Goal: Task Accomplishment & Management: Complete application form

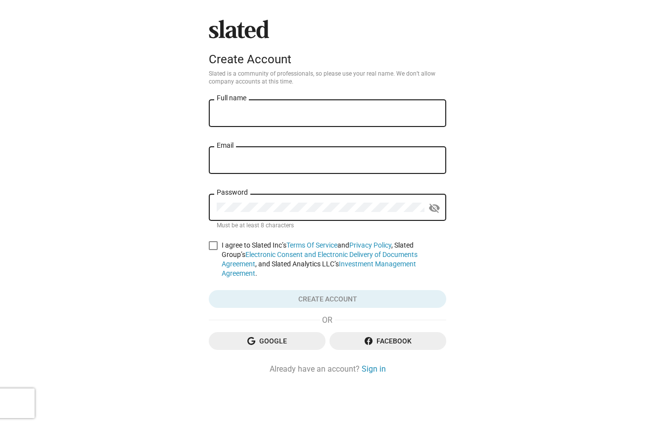
click at [231, 114] on input "Full name" at bounding box center [327, 113] width 221 height 9
type input "ch"
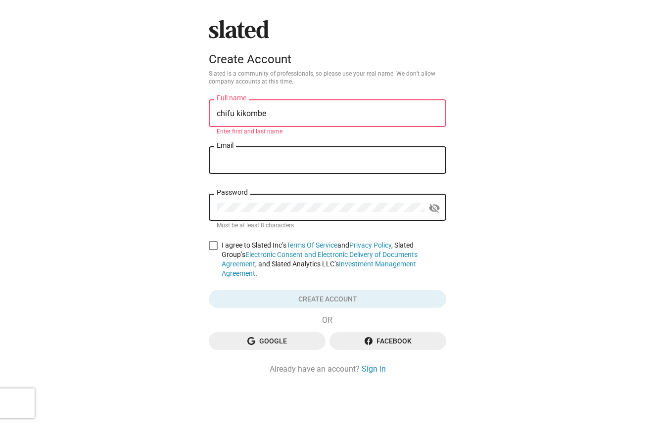
type input "chifu kikombe"
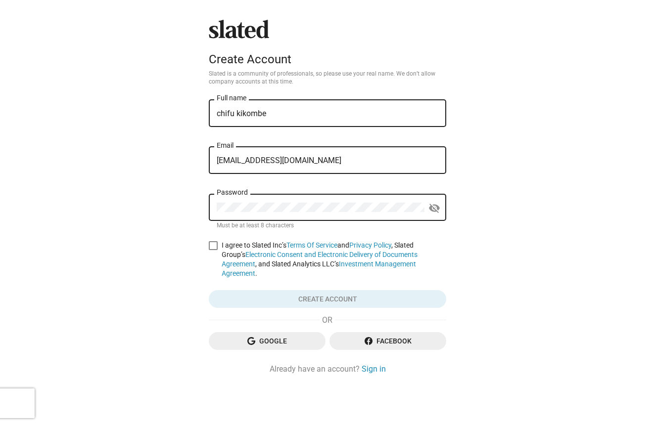
type input "[EMAIL_ADDRESS][DOMAIN_NAME]"
click at [269, 214] on div "Password" at bounding box center [321, 206] width 208 height 29
click at [215, 246] on span at bounding box center [213, 245] width 9 height 9
click at [213, 250] on input "I agree to Slated Inc’s Terms Of Service and Privacy Policy , Slated Group’s El…" at bounding box center [213, 250] width 0 height 0
checkbox input "true"
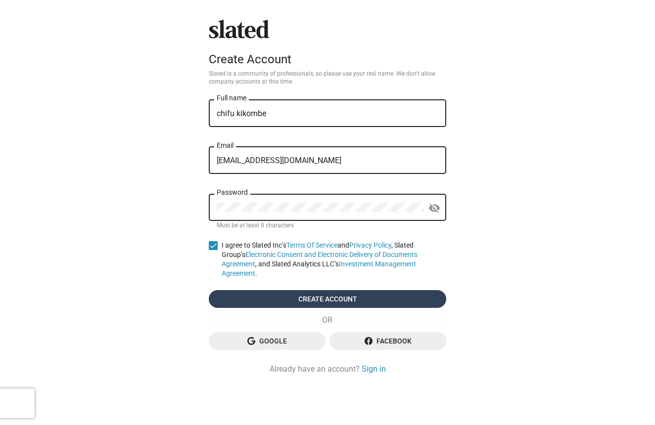
click at [315, 296] on span "Create account" at bounding box center [327, 299] width 221 height 18
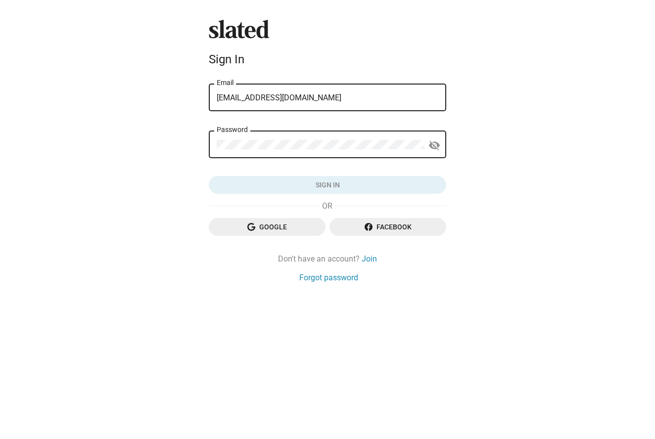
type input "chifukikombe@gmail.com"
click at [327, 185] on button "Sign in" at bounding box center [327, 185] width 237 height 18
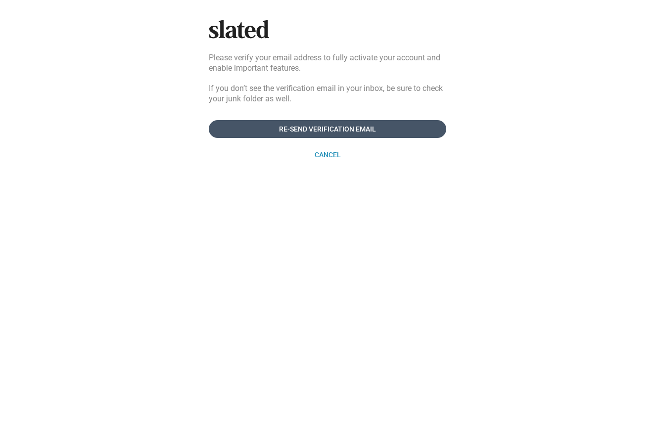
click at [381, 124] on span "Re-send verification email" at bounding box center [327, 129] width 221 height 18
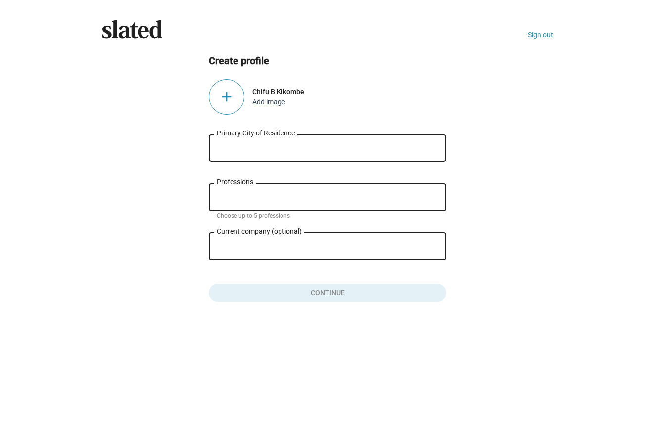
click at [266, 102] on button "Add image" at bounding box center [268, 102] width 33 height 8
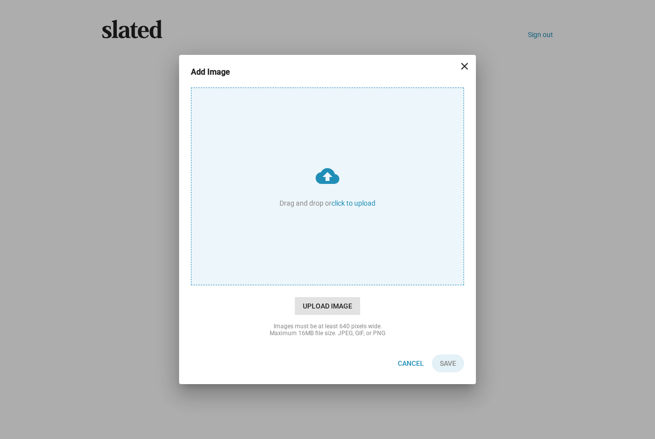
click at [328, 306] on span "Upload Image" at bounding box center [327, 306] width 65 height 18
click at [328, 285] on input "cloud_upload Drag and drop or click to upload" at bounding box center [327, 186] width 272 height 197
type input "C:\fakepath\LS Logo.png"
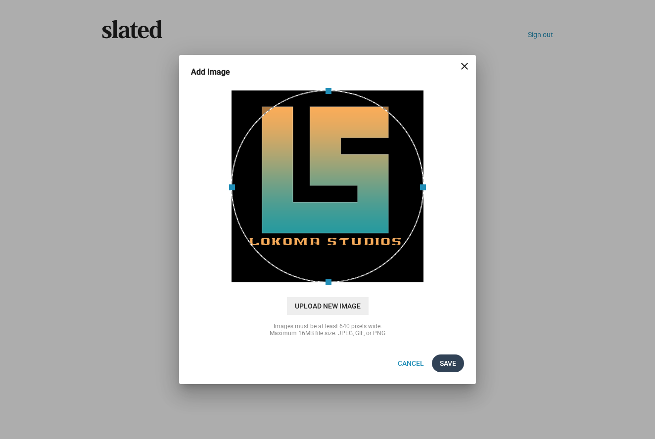
click at [453, 363] on span "Save" at bounding box center [448, 363] width 16 height 18
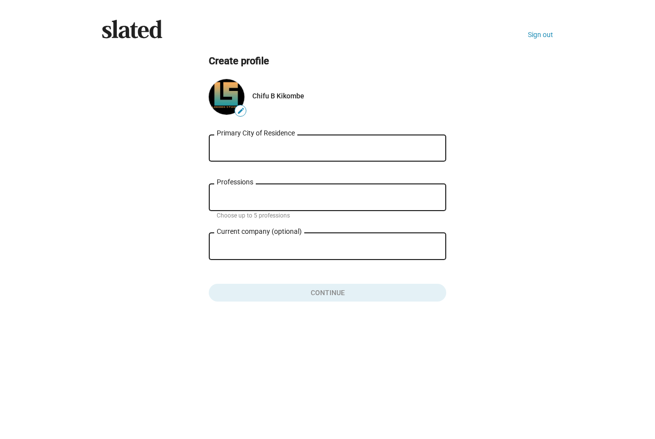
click at [265, 150] on input "Primary City of Residence" at bounding box center [327, 148] width 221 height 9
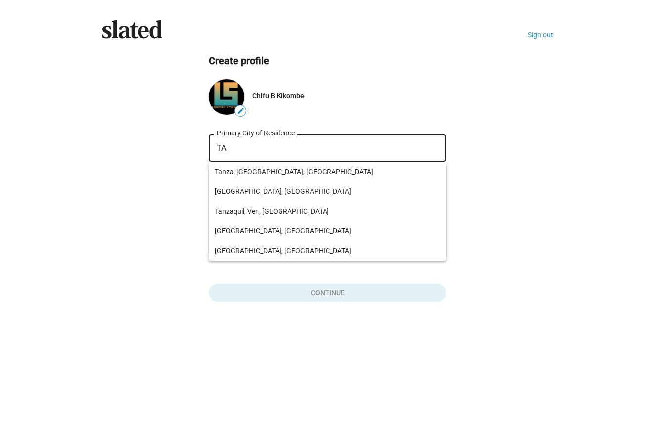
type input "T"
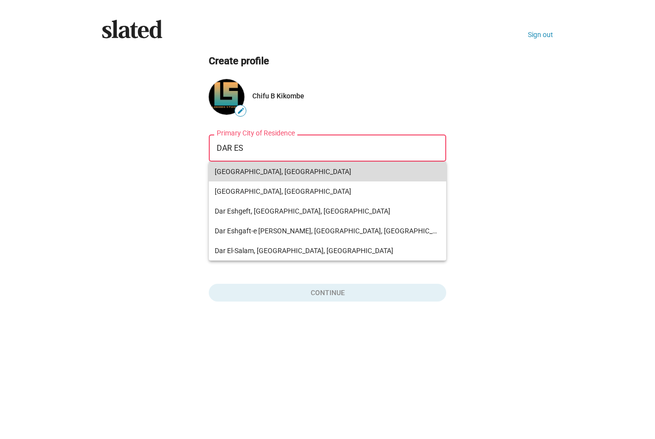
click at [257, 171] on span "Dar es Salaam, Tanzania" at bounding box center [327, 172] width 225 height 20
type input "Dar es Salaam, Tanzania"
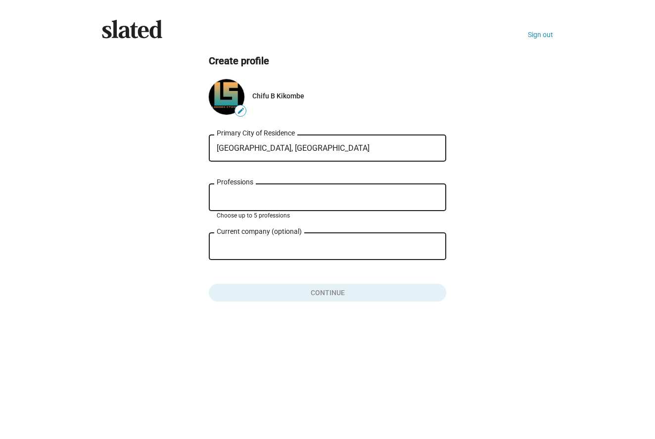
click at [241, 197] on input "Professions" at bounding box center [329, 197] width 221 height 9
click at [230, 198] on input "Professions" at bounding box center [329, 197] width 221 height 9
type input "f"
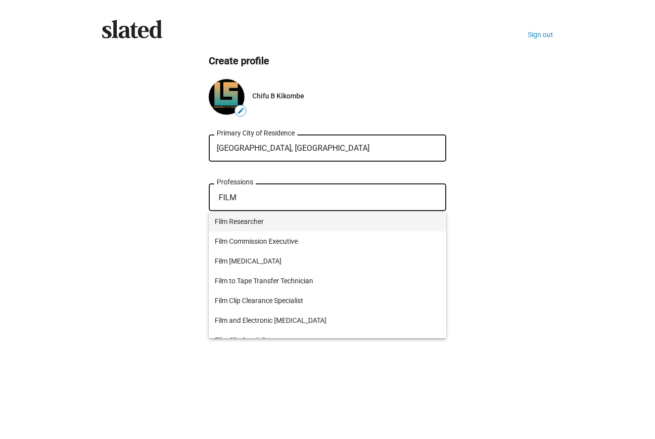
type input "FILM"
click at [231, 221] on span "Film Researcher" at bounding box center [327, 222] width 225 height 20
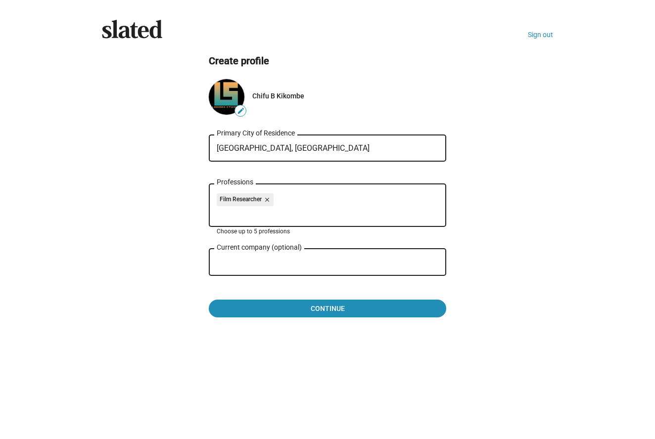
click at [229, 266] on input "Current company (optional)" at bounding box center [321, 262] width 208 height 9
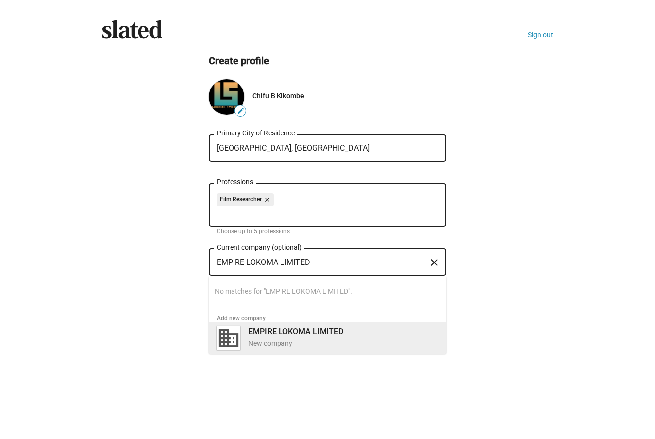
type input "EMPIRE LOKOMA LIMITED"
click at [250, 328] on b "EMPIRE LOKOMA LIMITED" at bounding box center [295, 331] width 95 height 9
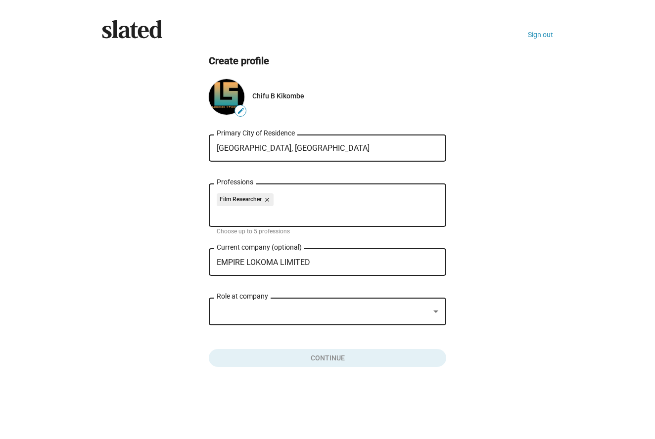
click at [435, 312] on div at bounding box center [435, 311] width 5 height 2
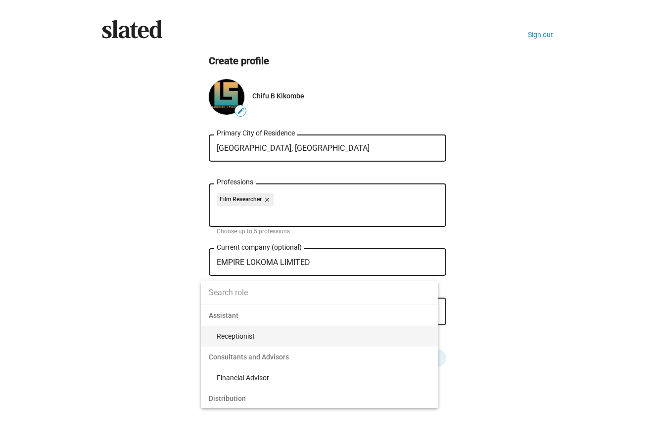
click at [331, 338] on span "Receptionist" at bounding box center [324, 336] width 214 height 21
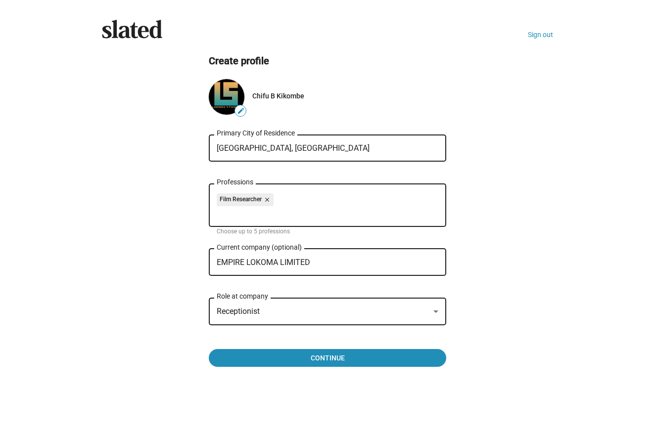
click at [435, 311] on div at bounding box center [435, 311] width 5 height 2
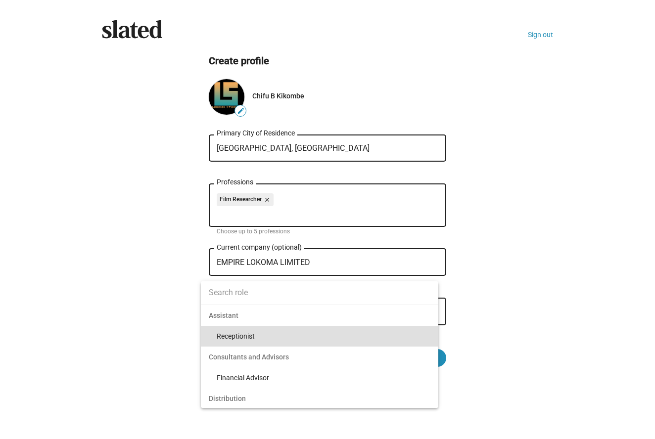
click at [432, 313] on span "Assistant" at bounding box center [319, 315] width 237 height 21
click at [424, 332] on span "Receptionist" at bounding box center [324, 336] width 214 height 21
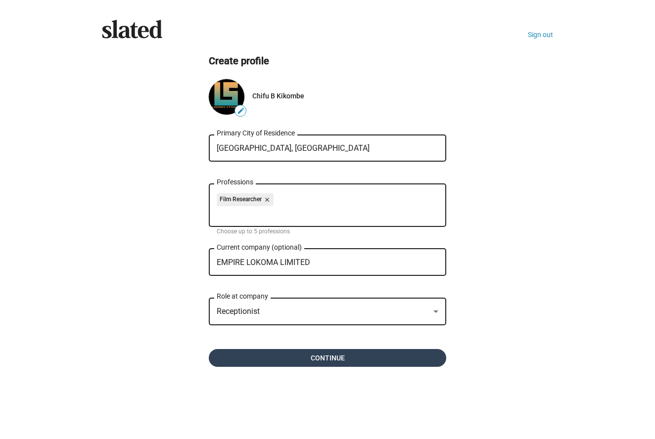
click at [388, 360] on span "Continue" at bounding box center [327, 358] width 221 height 18
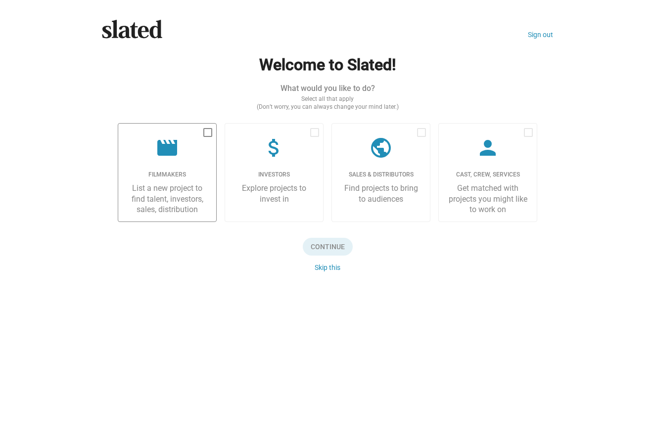
click at [171, 192] on div "List a new project to find talent, investors, sales, distribution" at bounding box center [167, 199] width 82 height 32
click at [207, 137] on input "checkbox" at bounding box center [207, 137] width 0 height 0
checkbox input "true"
click at [357, 176] on div "Sales & Distributors" at bounding box center [381, 175] width 82 height 8
click at [421, 137] on input "checkbox" at bounding box center [421, 137] width 0 height 0
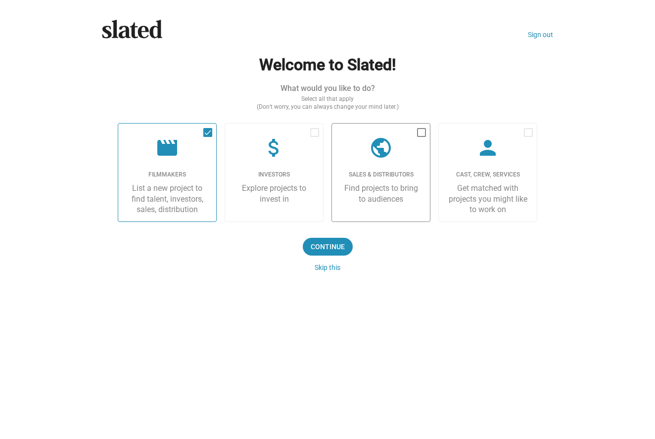
checkbox input "true"
click at [300, 159] on div "attach_money" at bounding box center [274, 148] width 82 height 25
click at [314, 137] on input "checkbox" at bounding box center [314, 137] width 0 height 0
checkbox input "true"
click at [497, 154] on mat-icon "person" at bounding box center [488, 148] width 24 height 24
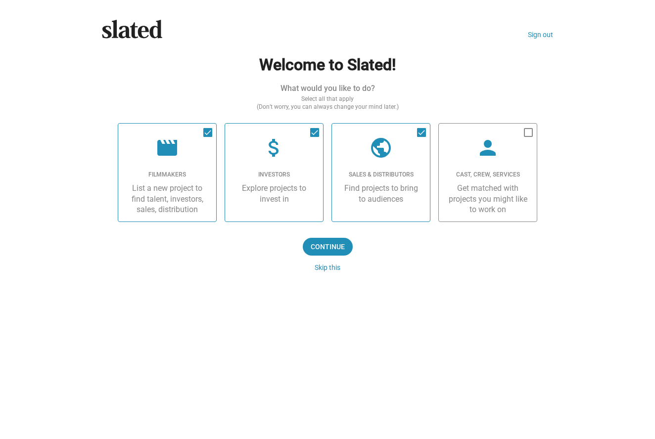
click at [528, 137] on input "checkbox" at bounding box center [528, 137] width 0 height 0
checkbox input "true"
click at [325, 244] on span "Continue" at bounding box center [328, 247] width 50 height 18
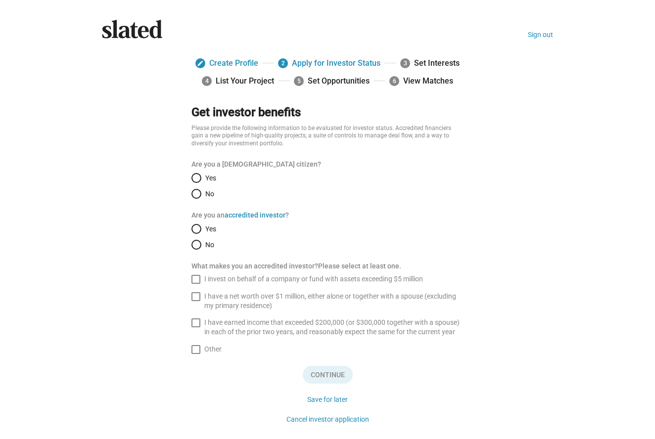
click at [200, 175] on span "Select an option" at bounding box center [196, 178] width 10 height 10
click at [200, 175] on input "Yes" at bounding box center [196, 178] width 10 height 10
radio input "true"
click at [196, 242] on span "Select an option" at bounding box center [196, 245] width 10 height 10
click at [196, 242] on input "No" at bounding box center [196, 245] width 10 height 10
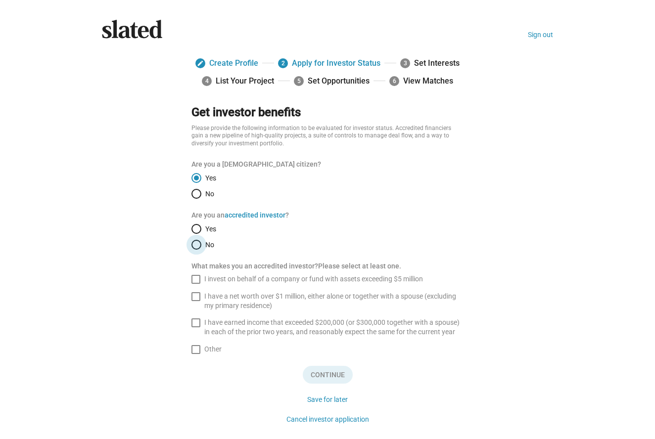
radio input "true"
click at [195, 320] on span at bounding box center [195, 322] width 9 height 9
click at [195, 327] on input "I have earned income that exceeded $200,000 (or $300,000 together with a spouse…" at bounding box center [195, 327] width 0 height 0
checkbox input "true"
click at [197, 345] on span at bounding box center [195, 349] width 9 height 9
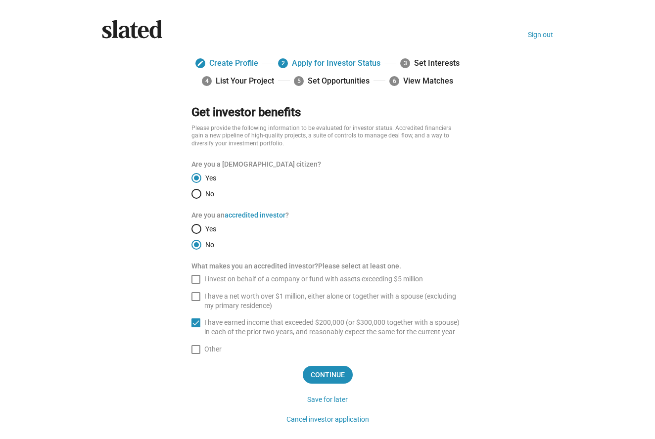
click at [196, 354] on input "Other" at bounding box center [195, 354] width 0 height 0
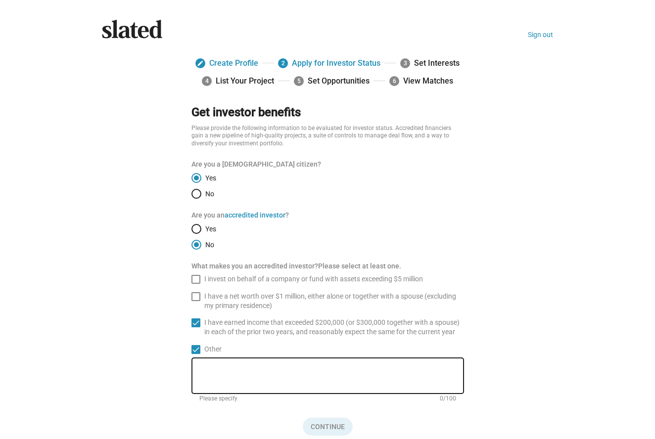
click at [198, 345] on span at bounding box center [195, 349] width 9 height 9
click at [196, 354] on input "Other" at bounding box center [195, 354] width 0 height 0
checkbox input "false"
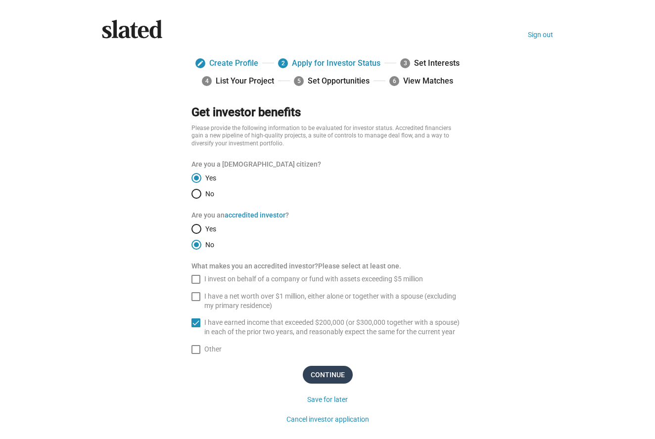
click at [325, 369] on span "Continue" at bounding box center [328, 375] width 50 height 18
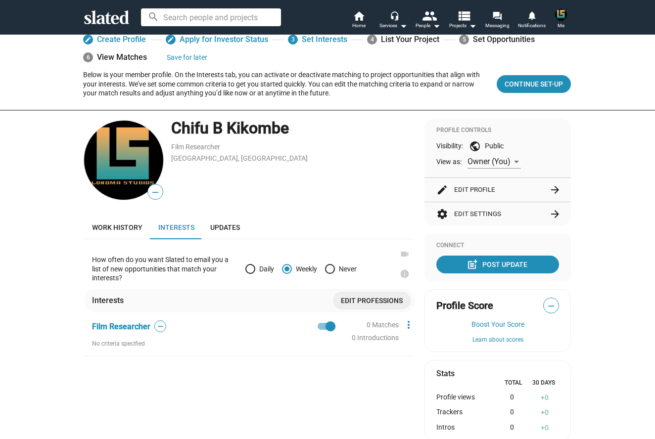
scroll to position [24, 0]
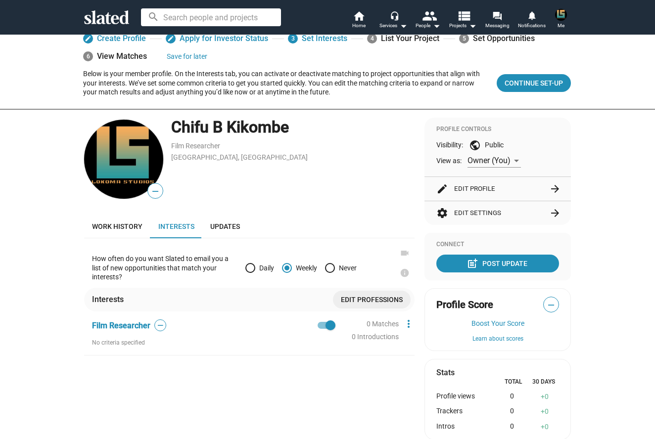
click at [553, 183] on mat-icon "arrow_forward" at bounding box center [555, 189] width 12 height 12
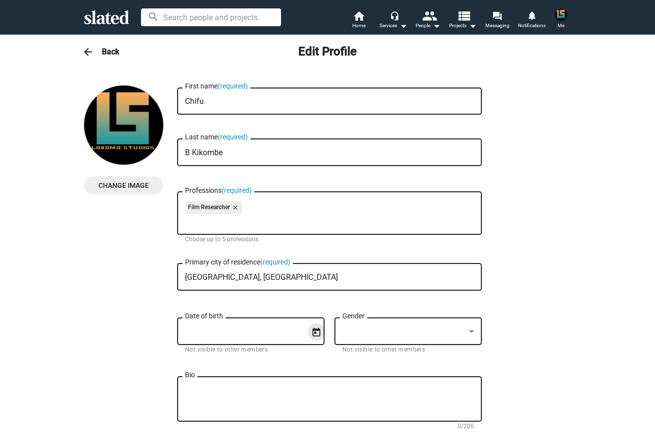
click at [314, 334] on icon "Open calendar" at bounding box center [316, 332] width 8 height 9
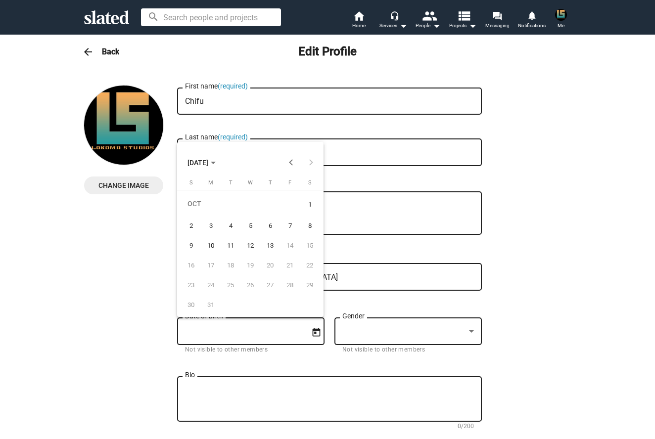
click at [216, 160] on span "OCT 2011" at bounding box center [201, 162] width 28 height 18
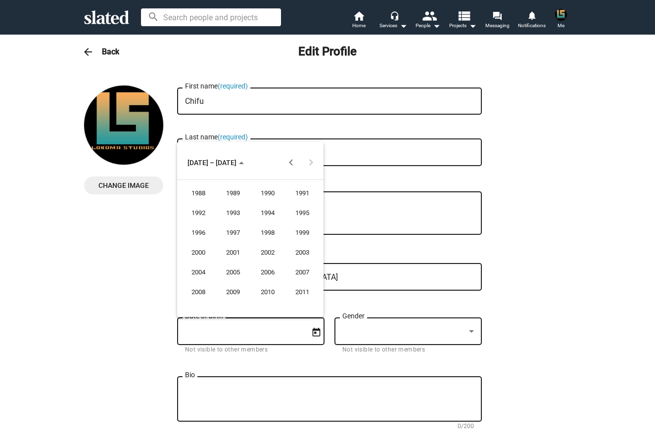
click at [205, 212] on div "1992" at bounding box center [198, 213] width 31 height 18
click at [204, 210] on div "JAN" at bounding box center [198, 213] width 31 height 18
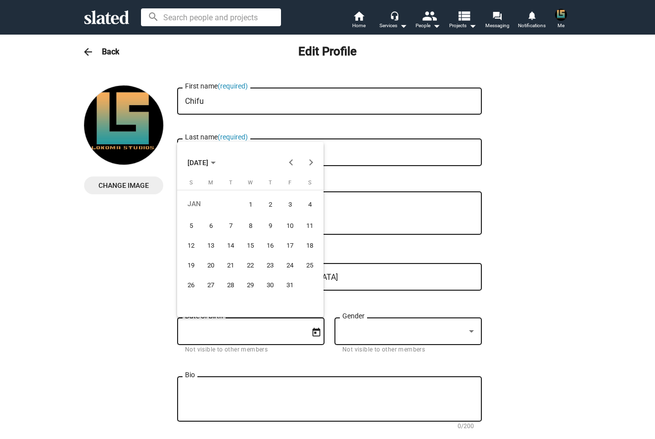
click at [249, 200] on div "1" at bounding box center [250, 205] width 18 height 20
type input "1/1/1992"
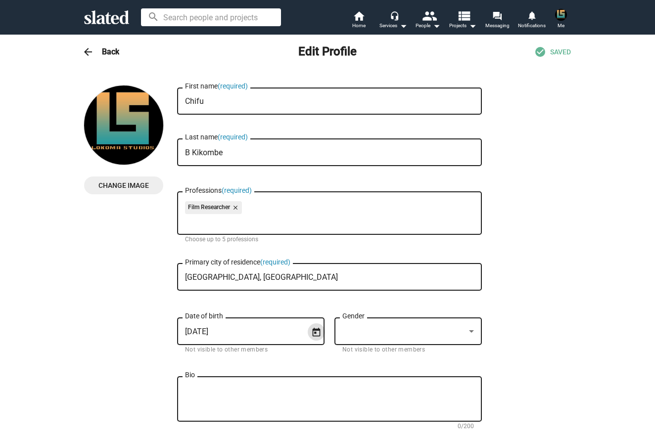
click at [375, 336] on div at bounding box center [403, 331] width 123 height 10
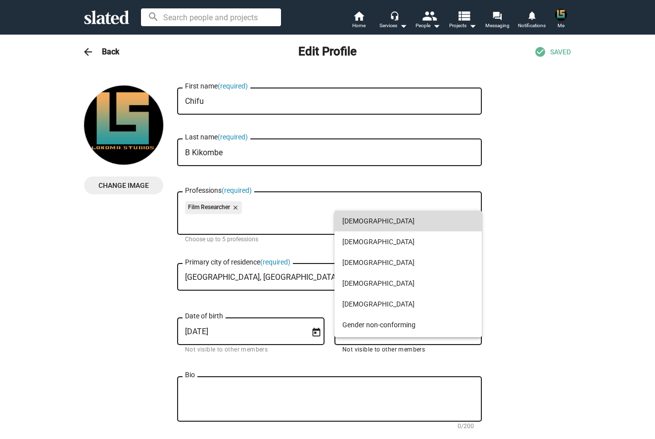
click at [350, 223] on span "Male" at bounding box center [408, 221] width 132 height 21
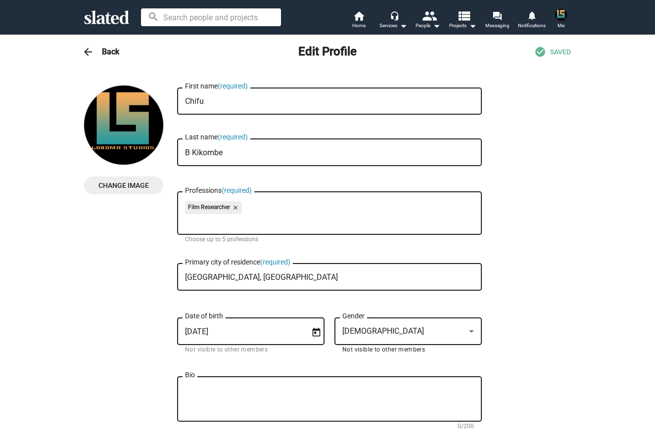
click at [202, 402] on textarea "Bio" at bounding box center [329, 399] width 289 height 27
click at [544, 53] on mat-icon "check_circle" at bounding box center [540, 52] width 12 height 12
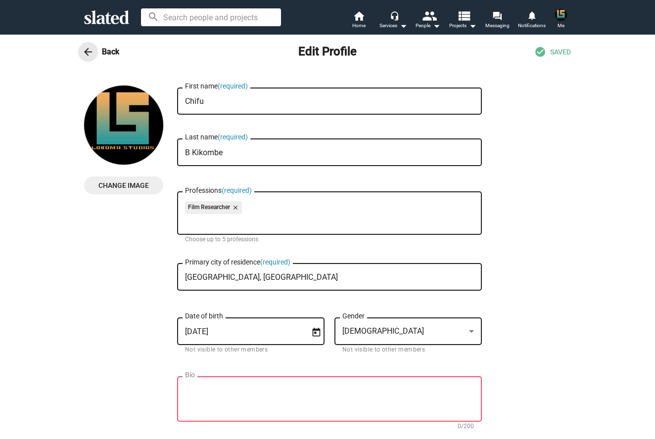
click at [88, 52] on mat-icon "arrow_back" at bounding box center [88, 52] width 12 height 12
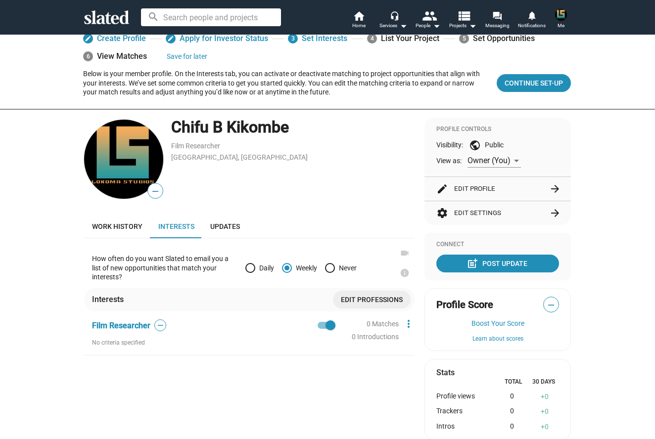
click at [551, 184] on mat-icon "arrow_forward" at bounding box center [555, 189] width 12 height 12
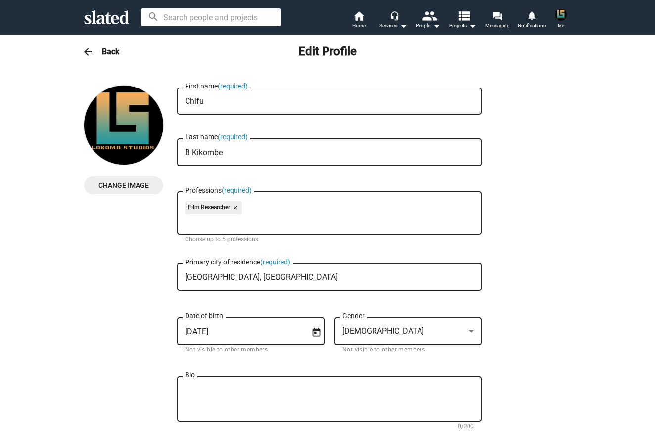
click at [347, 394] on textarea "Bio" at bounding box center [329, 399] width 289 height 27
paste textarea "I want to discuss something really important that touches so many lives and fam…"
type textarea "I want to discuss something really important that touches so many lives and fam…"
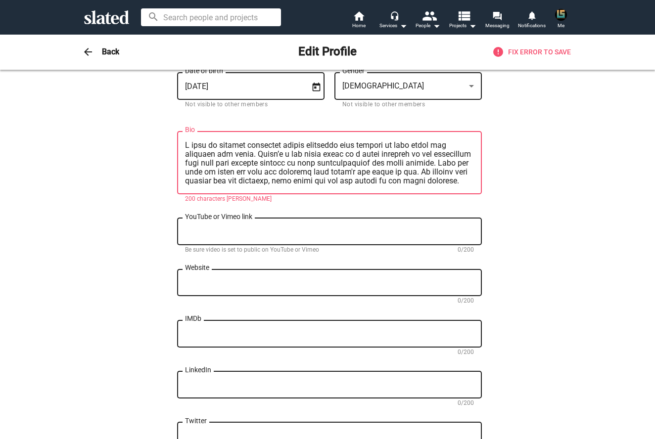
drag, startPoint x: 341, startPoint y: 182, endPoint x: 219, endPoint y: 135, distance: 130.8
click at [219, 135] on div "Bio" at bounding box center [329, 162] width 289 height 65
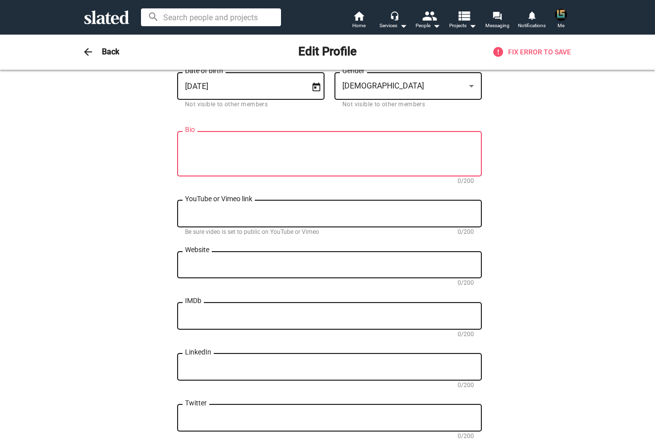
paste textarea "As the owner of Empire Lokoma Production Company, I want to take a moment to re…"
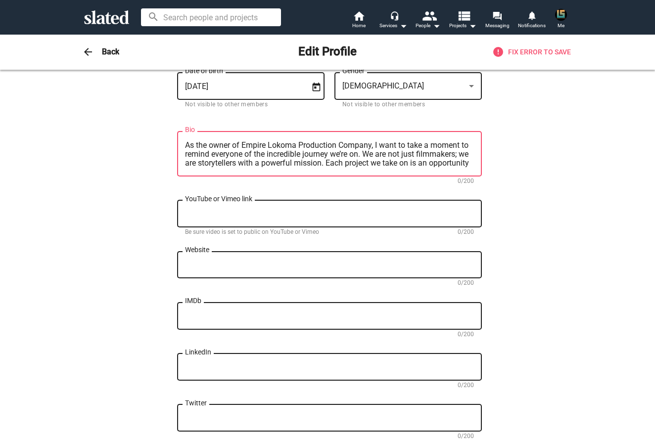
scroll to position [71, 0]
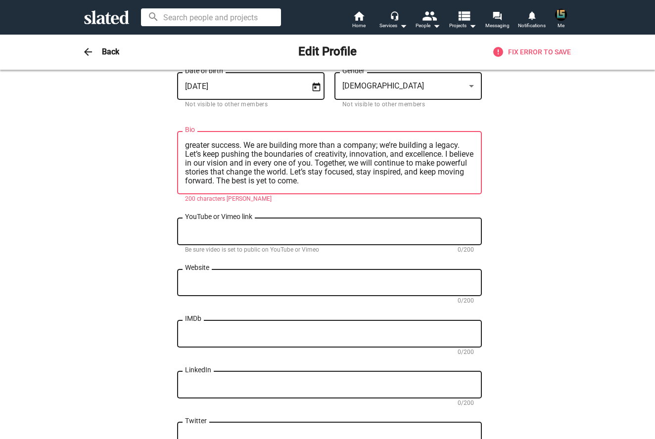
type textarea "As the owner of Empire Lokoma Production Company, I want to take a moment to re…"
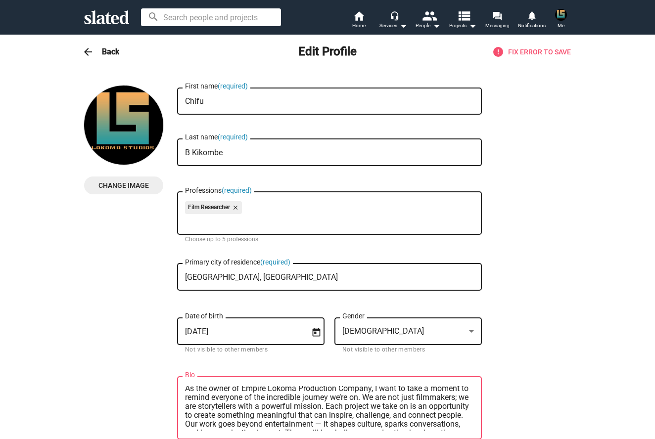
scroll to position [0, 0]
drag, startPoint x: 330, startPoint y: 429, endPoint x: 185, endPoint y: 379, distance: 152.8
click at [185, 379] on div "As the owner of Empire Lokoma Production Company, I want to take a moment to re…" at bounding box center [329, 407] width 289 height 65
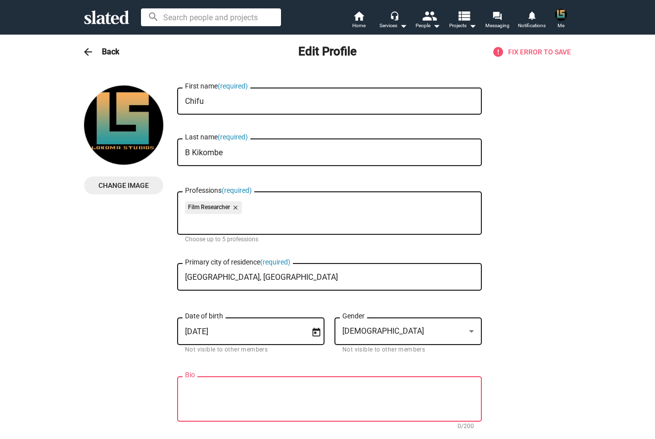
paste textarea "As the owner of Empire Lokoma Production Company, I want to remind everyone tha…"
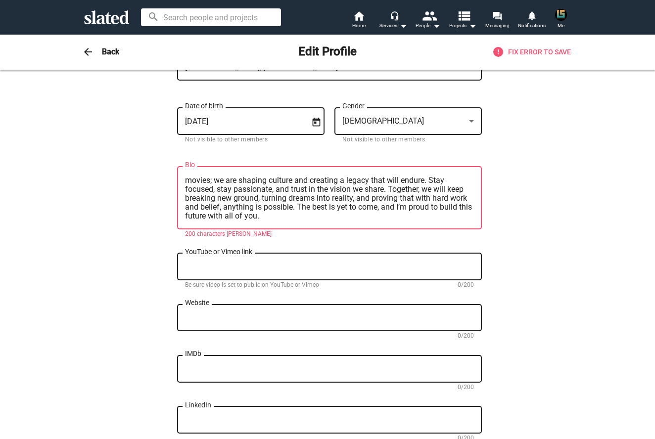
scroll to position [212, 0]
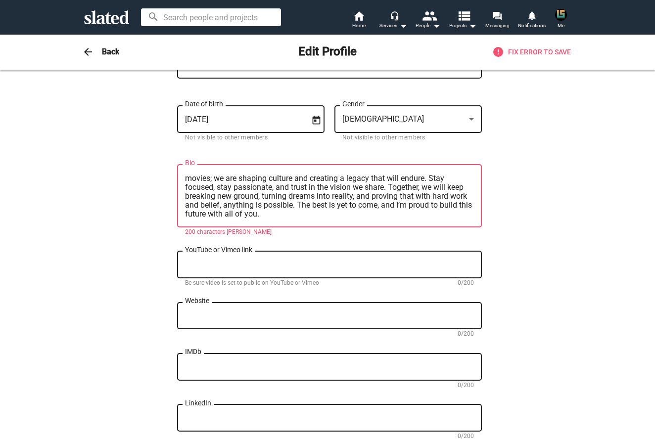
click at [261, 274] on div "YouTube or Vimeo link" at bounding box center [329, 263] width 289 height 29
click at [266, 215] on textarea "As the owner of Empire Lokoma Production Company, I want to remind everyone tha…" at bounding box center [329, 196] width 289 height 44
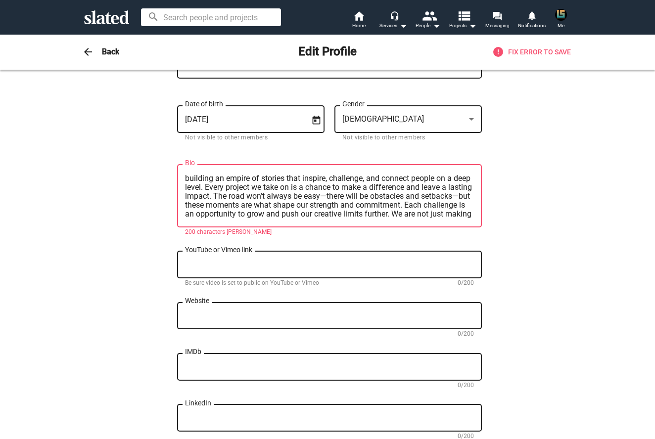
scroll to position [18, 0]
type textarea "As the owner of Empire Lokoma Production Company, I want to remind everyone tha…"
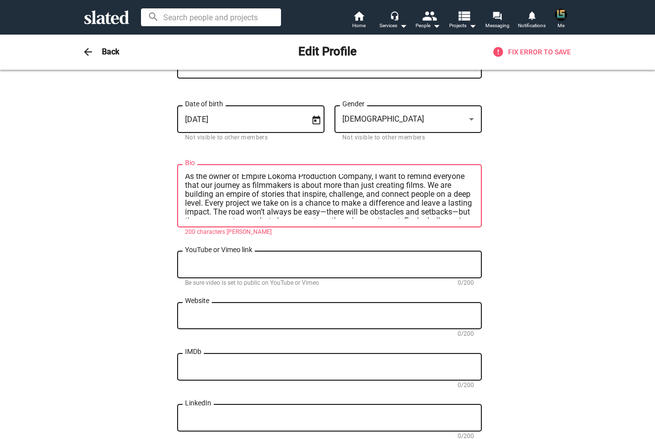
scroll to position [0, 0]
drag, startPoint x: 320, startPoint y: 215, endPoint x: 227, endPoint y: 163, distance: 106.5
click at [227, 163] on div "As the owner of Empire Lokoma Production Company, I want to remind everyone tha…" at bounding box center [329, 195] width 289 height 65
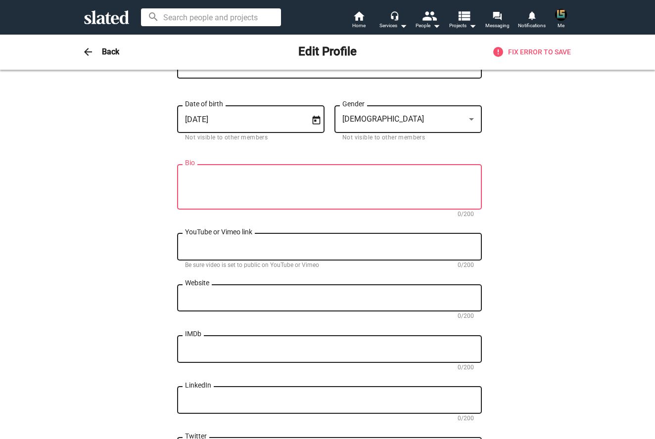
click at [89, 53] on mat-icon "arrow_back" at bounding box center [88, 52] width 12 height 12
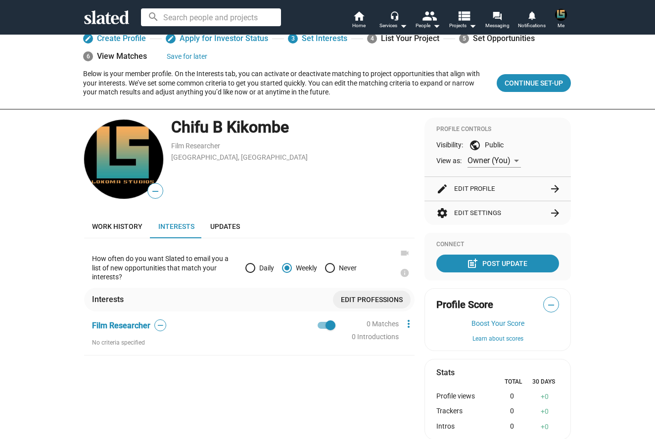
click at [251, 265] on span at bounding box center [250, 268] width 10 height 10
click at [251, 265] on input "Daily" at bounding box center [250, 268] width 10 height 10
radio input "true"
click at [216, 227] on span "Updates" at bounding box center [225, 226] width 30 height 8
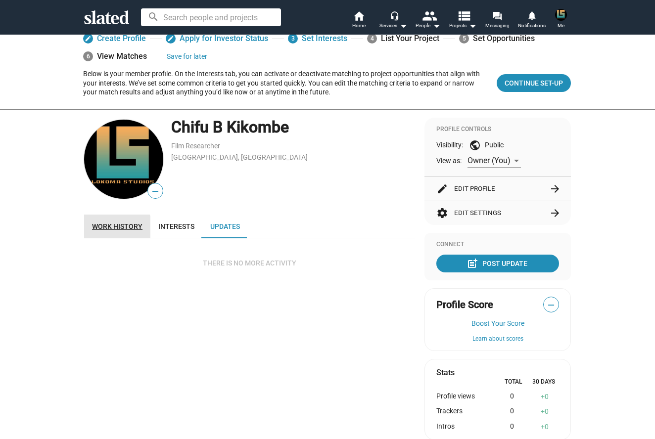
click at [115, 227] on span "Work history" at bounding box center [117, 226] width 50 height 8
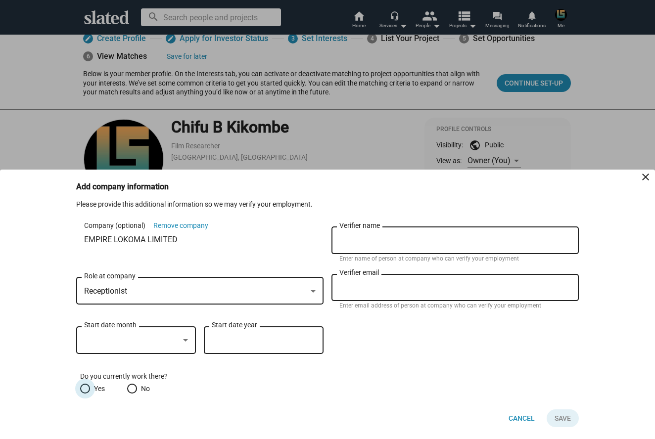
click at [84, 387] on span at bounding box center [85, 389] width 10 height 10
click at [84, 387] on input "Yes" at bounding box center [85, 389] width 10 height 10
radio input "true"
click at [186, 340] on div at bounding box center [185, 340] width 5 height 2
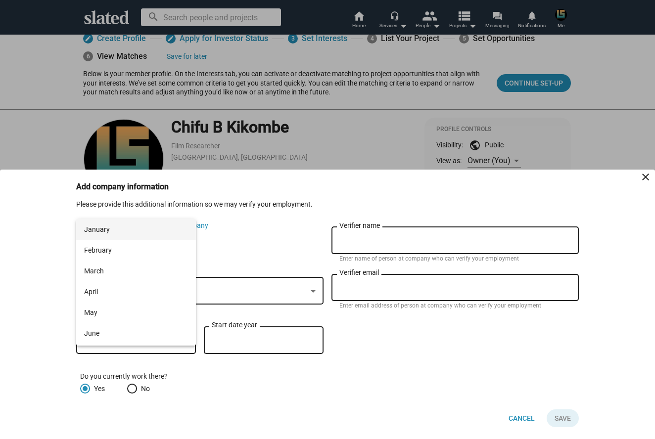
click at [155, 231] on span "January" at bounding box center [136, 229] width 104 height 21
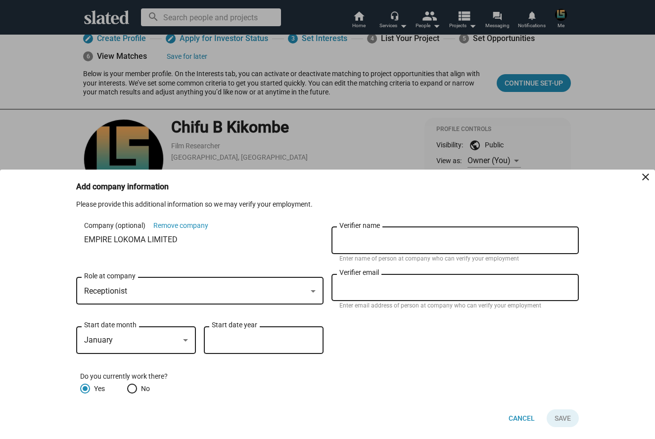
click at [185, 340] on div at bounding box center [185, 340] width 5 height 2
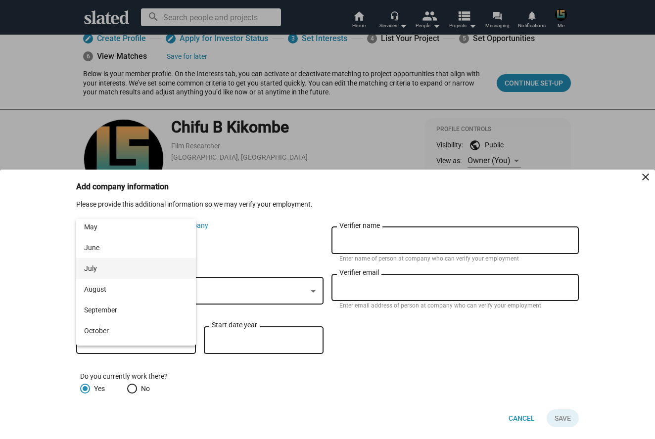
scroll to position [114, 0]
click at [112, 281] on span "September" at bounding box center [136, 281] width 104 height 21
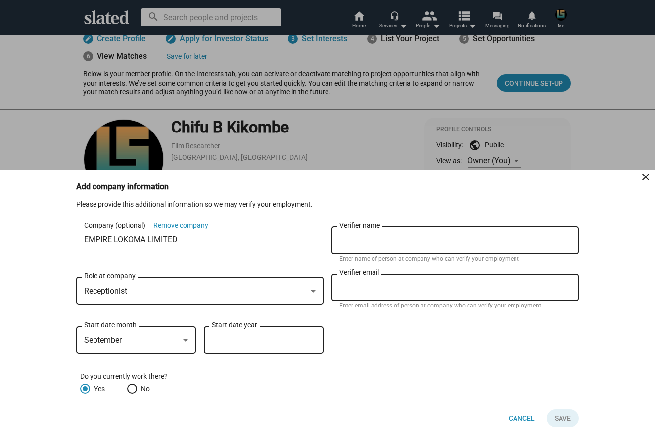
click at [227, 340] on input "Start date year" at bounding box center [264, 340] width 104 height 9
type input "2021"
click at [345, 288] on input "Verifier email" at bounding box center [454, 287] width 231 height 9
type input "empirelokoma@gmail.com"
click at [340, 245] on input "Verifier name" at bounding box center [454, 240] width 231 height 9
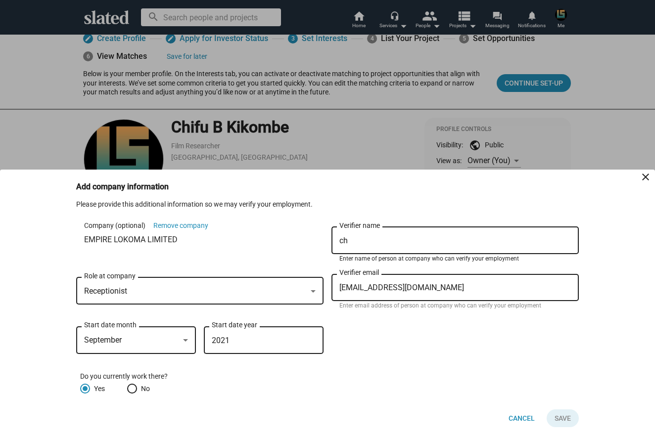
type input "c"
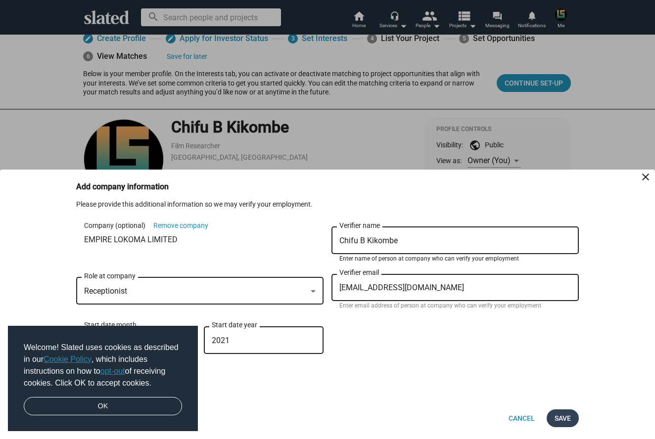
type input "Chifu B Kikombe"
click at [553, 417] on button "Save" at bounding box center [562, 418] width 32 height 18
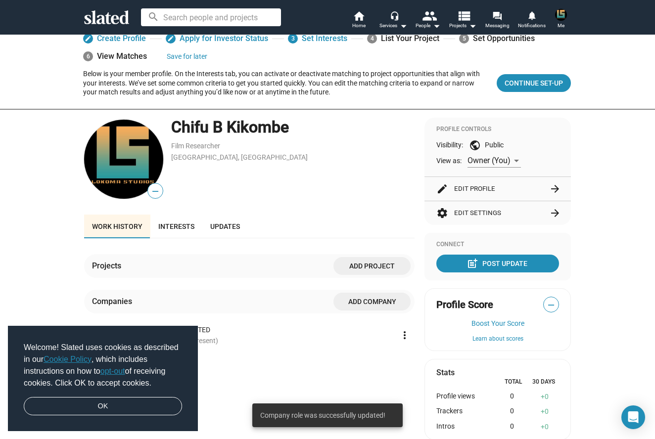
click at [372, 262] on span "Add project" at bounding box center [371, 266] width 61 height 18
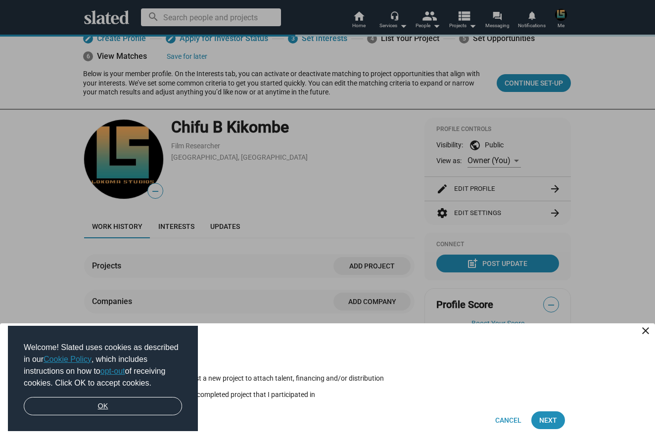
click at [127, 405] on link "OK" at bounding box center [103, 406] width 158 height 19
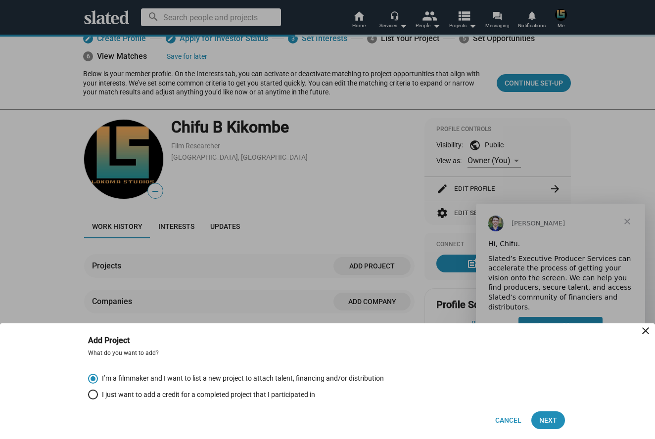
scroll to position [0, 0]
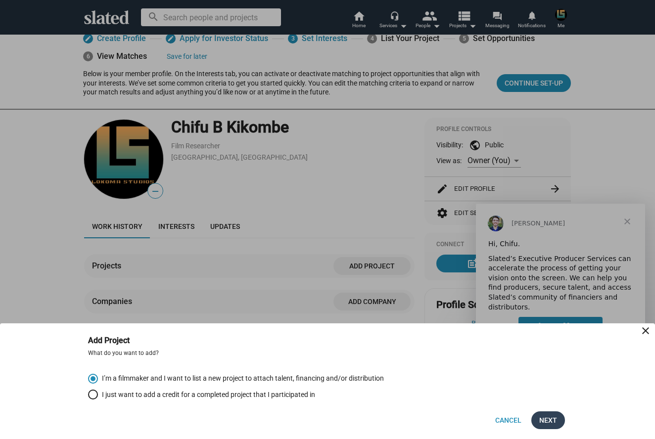
click at [544, 416] on span "Next" at bounding box center [548, 420] width 18 height 18
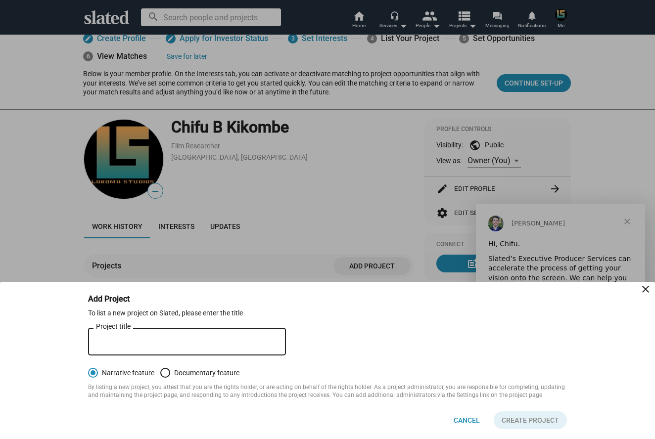
click at [135, 342] on input "Project title" at bounding box center [187, 342] width 182 height 9
type input "Professor Chidol"
click at [163, 375] on span at bounding box center [165, 373] width 10 height 10
click at [163, 375] on input "Documentary feature" at bounding box center [165, 373] width 10 height 10
radio input "true"
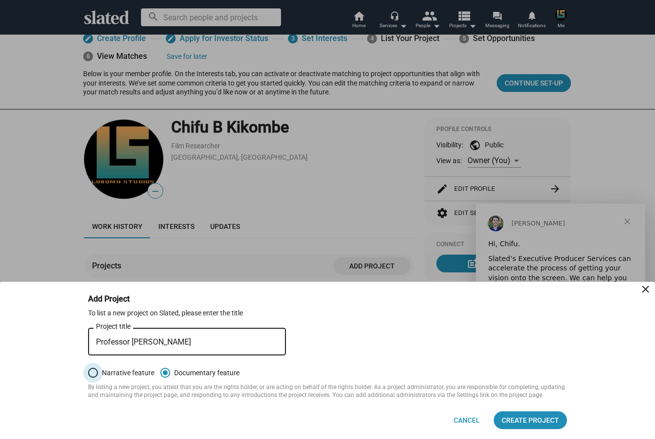
click at [93, 376] on span at bounding box center [93, 373] width 10 height 10
click at [93, 376] on input "Narrative feature" at bounding box center [93, 373] width 10 height 10
radio input "true"
click at [526, 421] on span "Create project" at bounding box center [529, 420] width 57 height 18
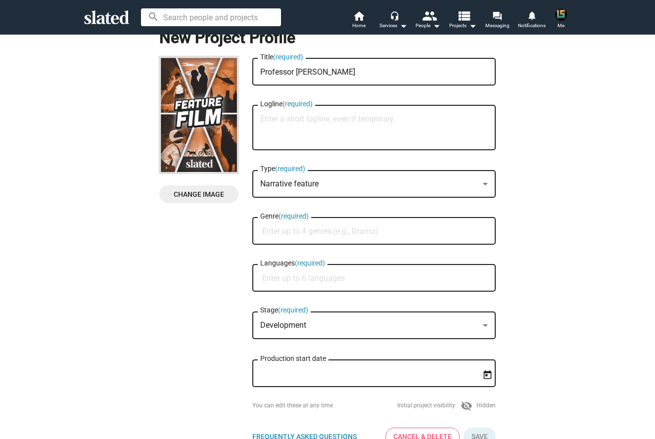
scroll to position [24, 0]
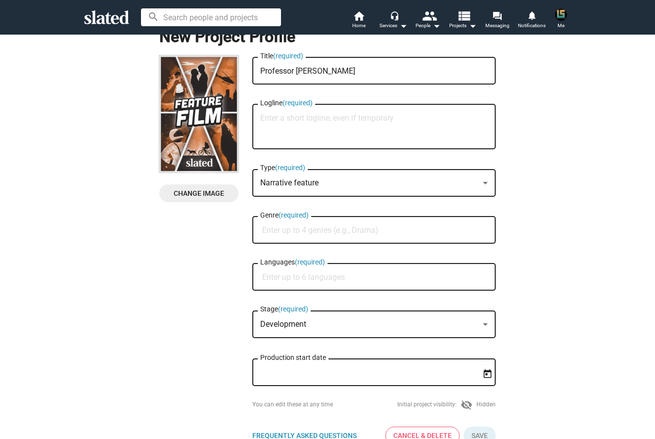
click at [481, 182] on div at bounding box center [485, 183] width 9 height 8
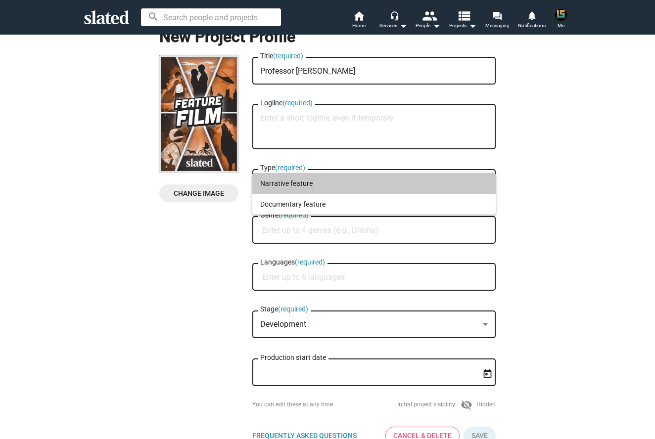
click at [481, 182] on span "Narrative feature" at bounding box center [373, 183] width 227 height 21
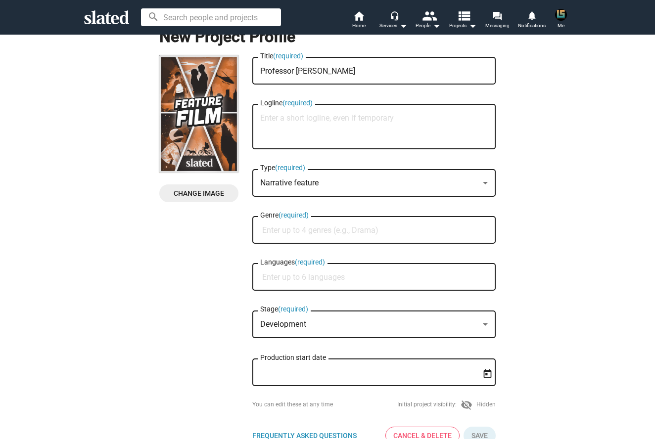
click at [352, 232] on input "Genre (required)" at bounding box center [375, 230] width 227 height 9
click at [323, 277] on input "Languages (required)" at bounding box center [375, 277] width 227 height 9
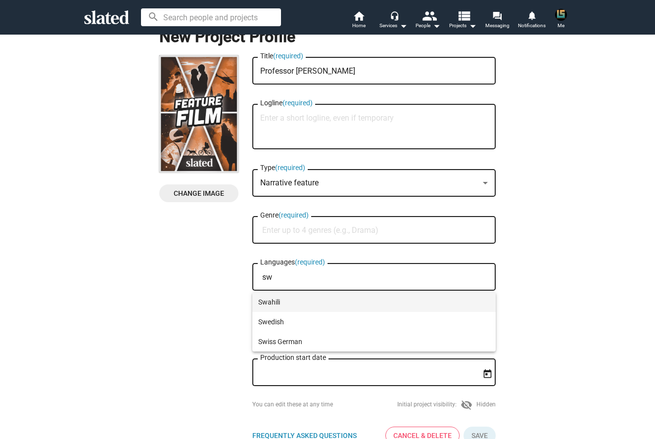
type input "sw"
click at [300, 299] on span "Swahili" at bounding box center [373, 302] width 231 height 20
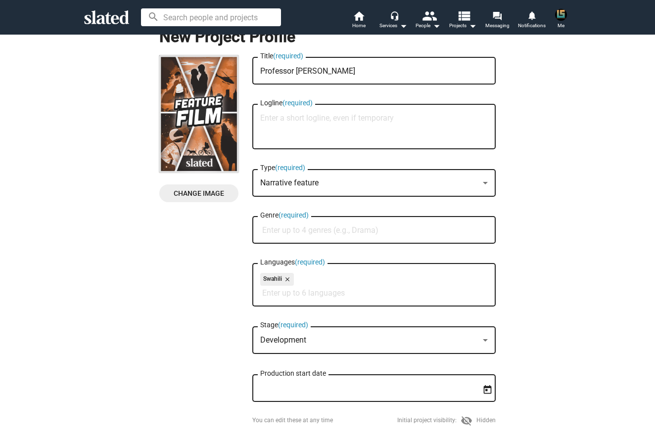
click at [487, 339] on div at bounding box center [485, 341] width 9 height 8
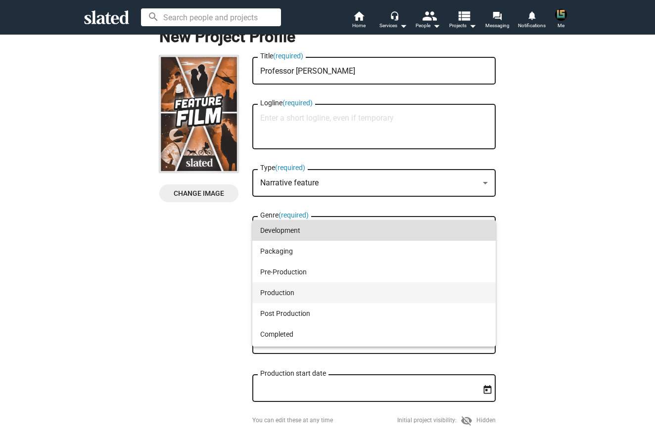
click at [315, 292] on span "Production" at bounding box center [373, 292] width 227 height 21
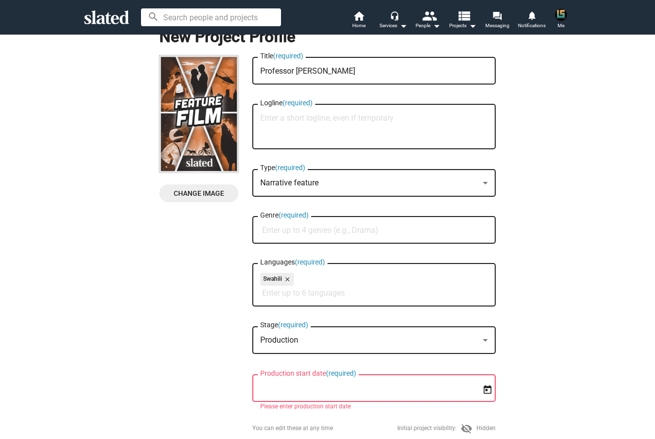
click at [486, 390] on icon "Open calendar" at bounding box center [487, 390] width 10 height 10
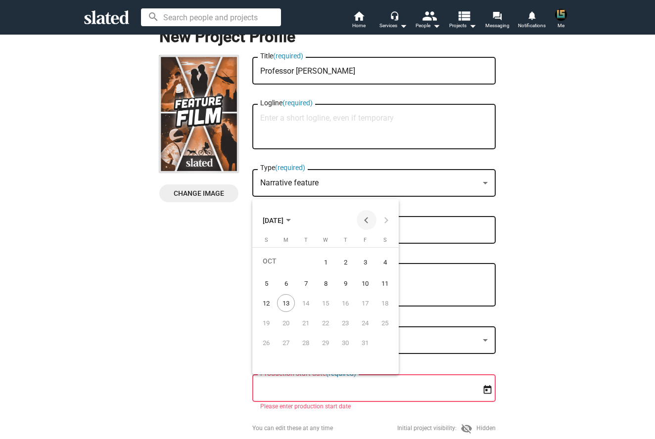
click at [365, 218] on button "Previous month" at bounding box center [366, 220] width 20 height 20
click at [324, 320] on div "18" at bounding box center [325, 320] width 18 height 18
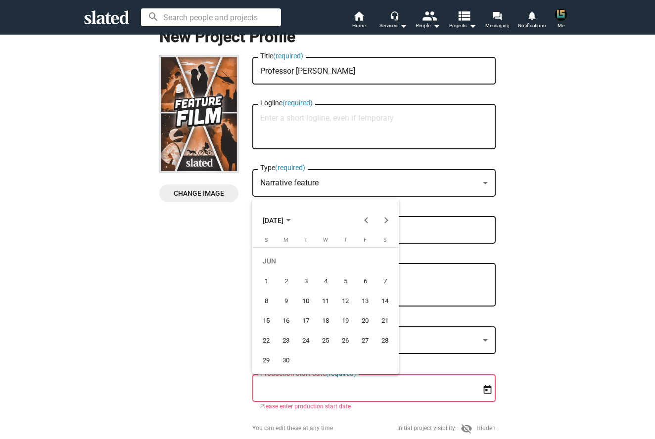
type input "6/18/2025"
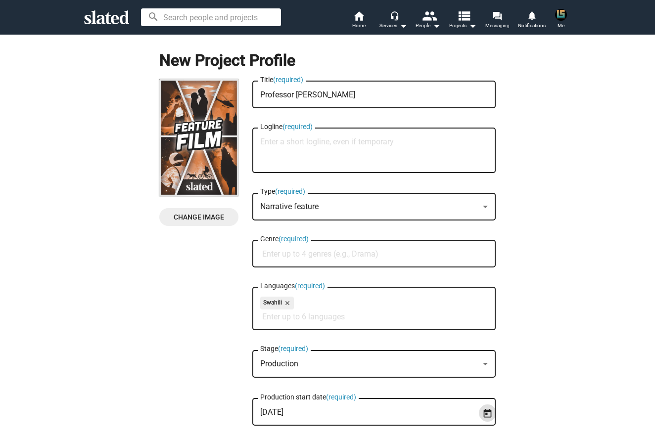
scroll to position [0, 0]
click at [269, 150] on textarea "Logline (required)" at bounding box center [373, 150] width 227 height 27
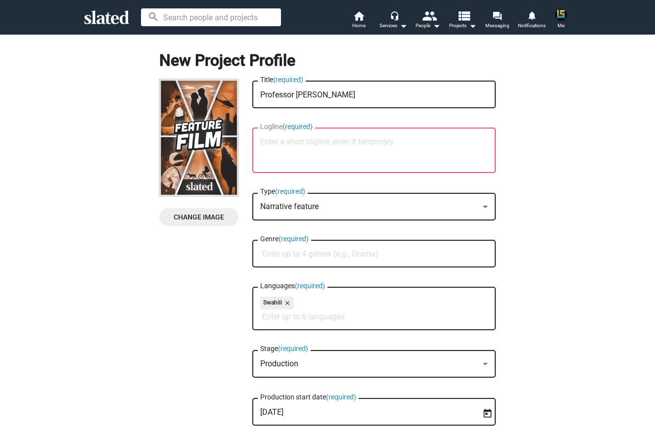
paste textarea "Professor Chidoli, one of the lecturers at a famous university in the country; …"
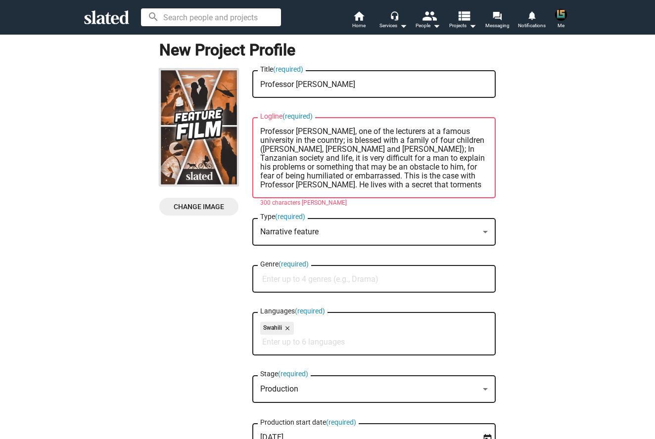
scroll to position [8, 0]
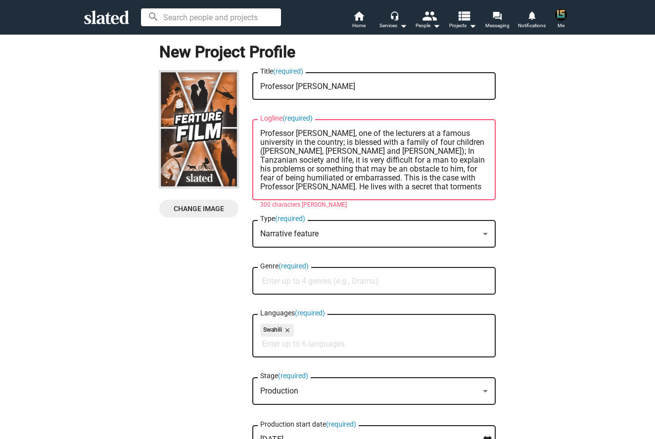
click at [350, 153] on textarea "Professor Chidoli, one of the lecturers at a famous university in the country; …" at bounding box center [373, 160] width 227 height 62
click at [441, 143] on textarea "Professor Chidoli, one of the lecturers at a famous university in the country; …" at bounding box center [373, 160] width 227 height 62
click at [325, 153] on textarea "Professor Chidoli, one of the lecturers at a famous university in the country; …" at bounding box center [373, 160] width 227 height 62
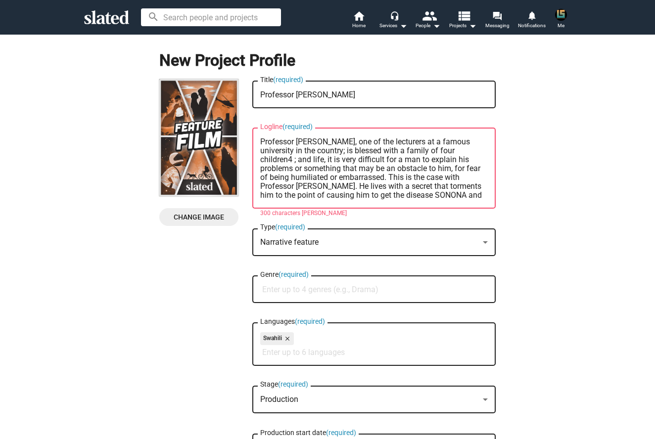
type textarea "Professor Chidoli, one of the lecturers at a famous university in the country; …"
click at [320, 95] on textarea "Professor Chidol" at bounding box center [373, 94] width 227 height 9
type textarea "Professor Chidoli"
click at [322, 142] on textarea "Professor Chidoli, one of the lecturers at a famous university in the country; …" at bounding box center [373, 168] width 227 height 62
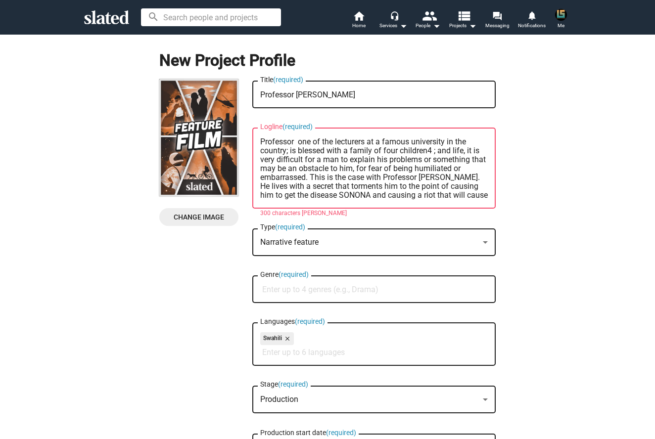
click at [437, 153] on textarea "Professor one of the lecturers at a famous university in the country; is blesse…" at bounding box center [373, 168] width 227 height 62
click at [381, 150] on textarea "Professor one of the lecturers at a famous university in the country; is blesse…" at bounding box center [373, 168] width 227 height 62
click at [416, 150] on textarea "Professor one of the lecturers at a famous university in the country; is blesse…" at bounding box center [373, 168] width 227 height 62
click at [418, 151] on textarea "Professor one of the lecturers at a famous university in the country; is blesse…" at bounding box center [373, 168] width 227 height 62
click at [275, 170] on textarea "Professor one of the lecturers at a famous university in the country; is blesse…" at bounding box center [373, 168] width 227 height 62
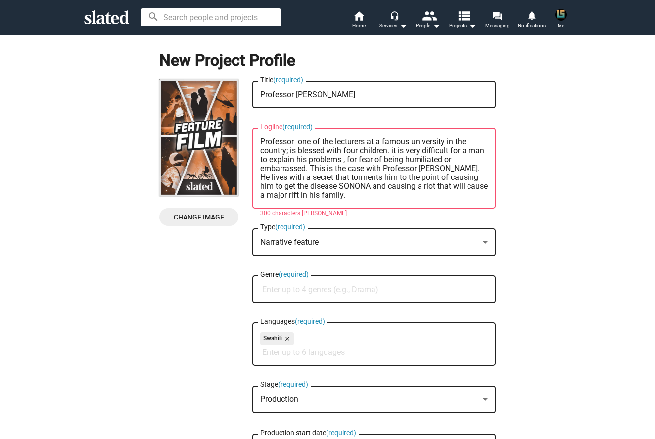
click at [325, 240] on div "Narrative feature" at bounding box center [369, 242] width 219 height 10
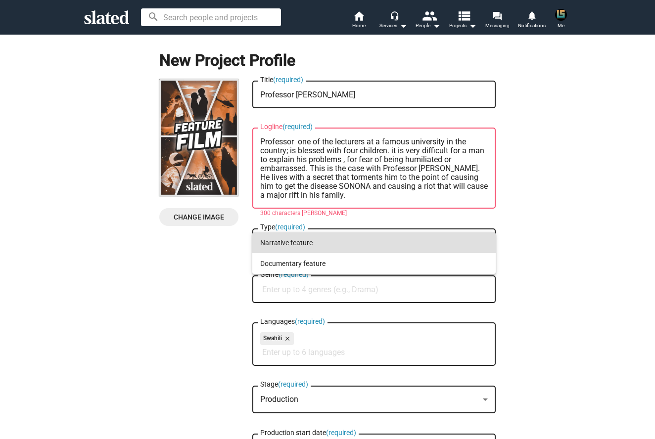
click at [325, 240] on span "Narrative feature" at bounding box center [373, 242] width 227 height 21
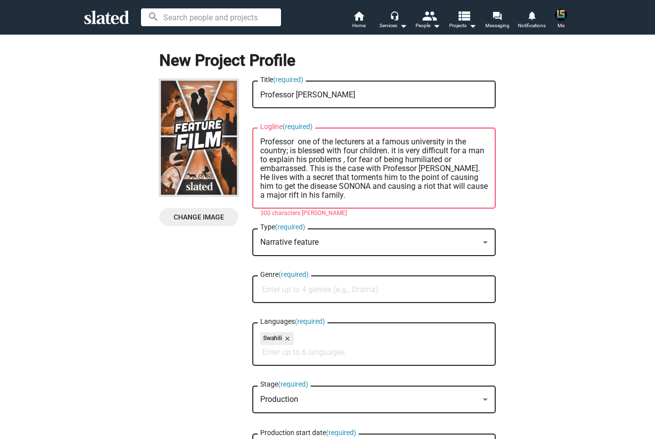
click at [340, 199] on textarea "Professor one of the lecturers at a famous university in the country; is blesse…" at bounding box center [373, 168] width 227 height 62
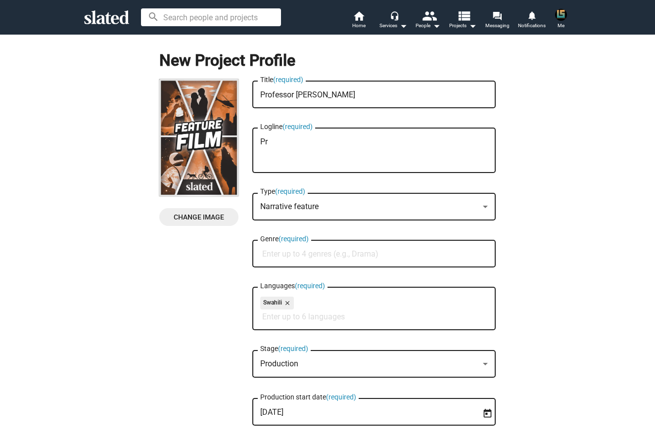
type textarea "P"
